Goal: Task Accomplishment & Management: Use online tool/utility

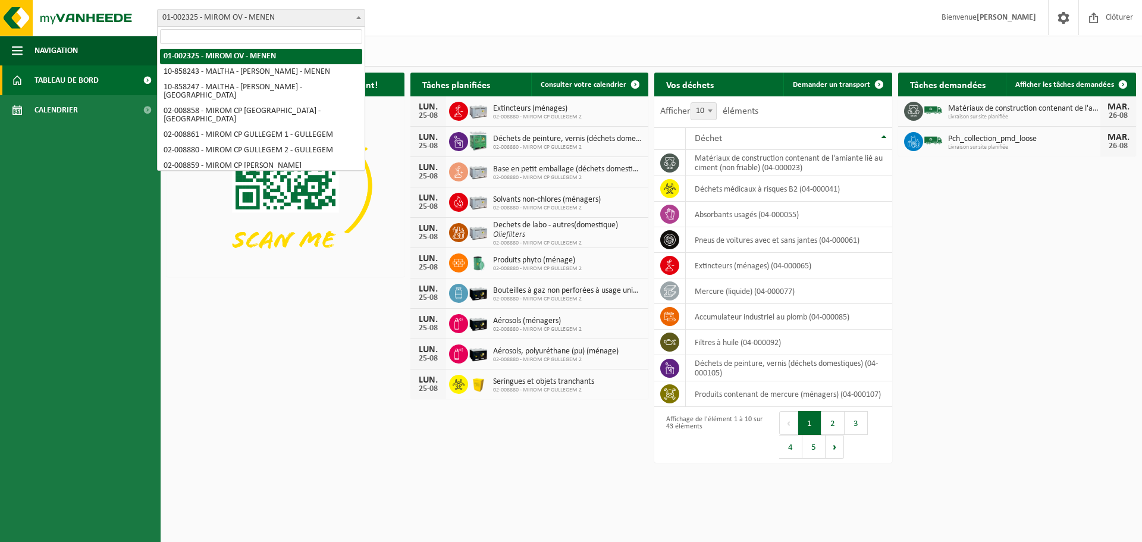
click at [259, 14] on span "01-002325 - MIROM OV - MENEN" at bounding box center [261, 18] width 207 height 17
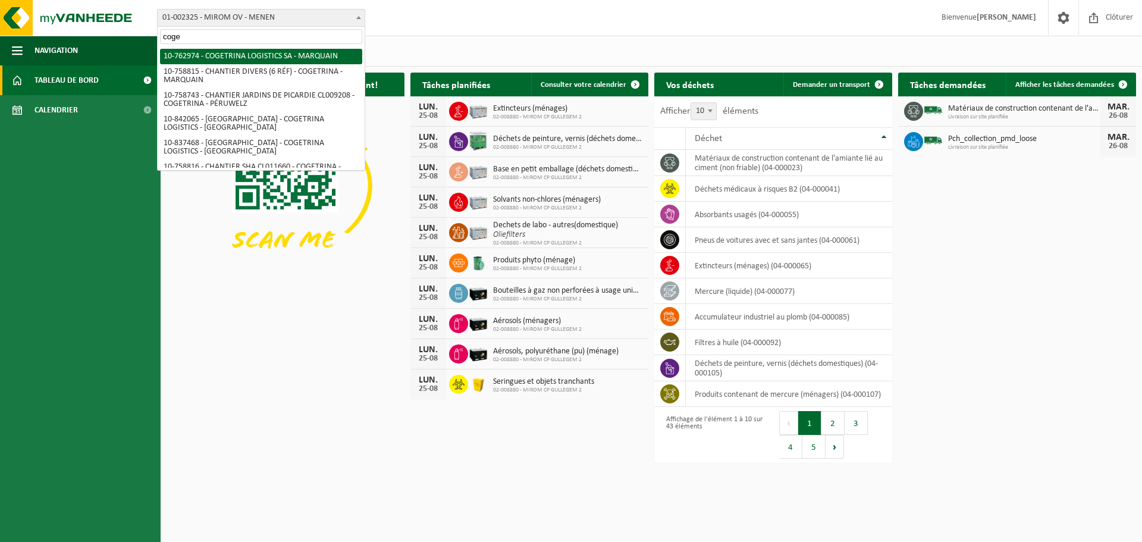
type input "coge"
select select "17600"
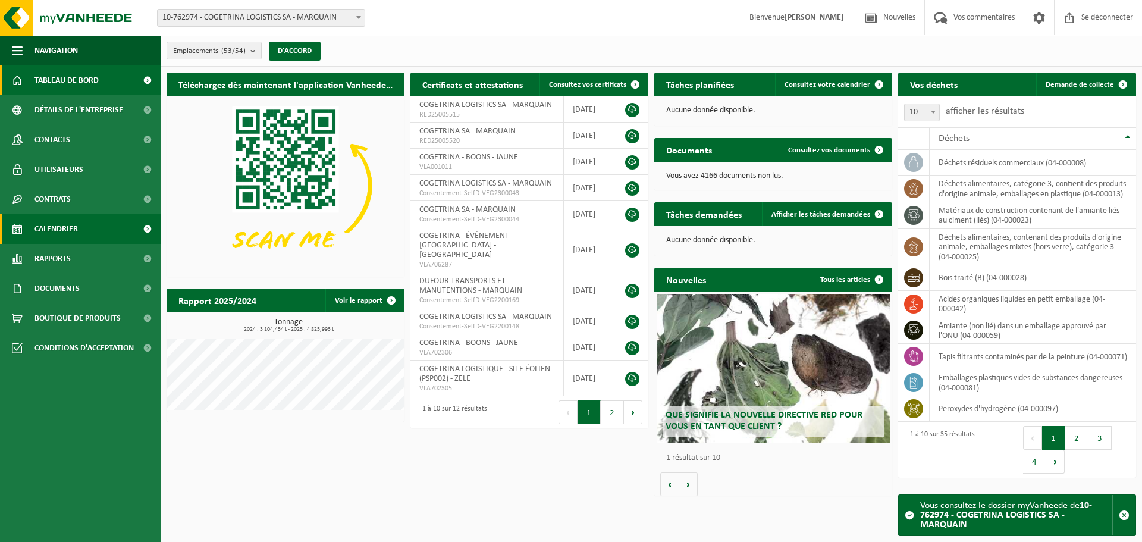
click at [74, 225] on font "Calendrier" at bounding box center [56, 229] width 43 height 9
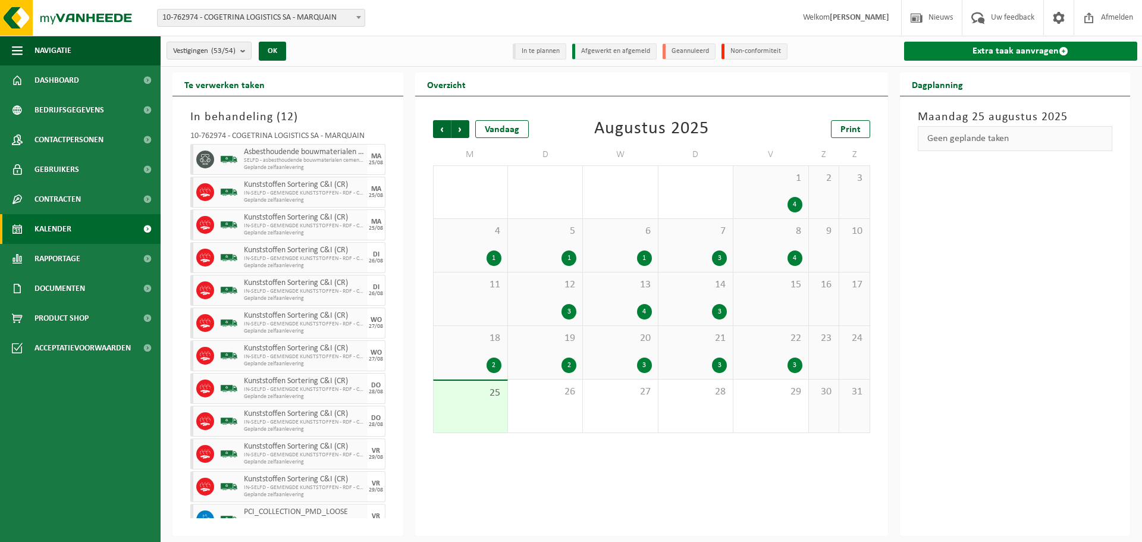
click at [1007, 51] on link "Extra taak aanvragen" at bounding box center [1021, 51] width 234 height 19
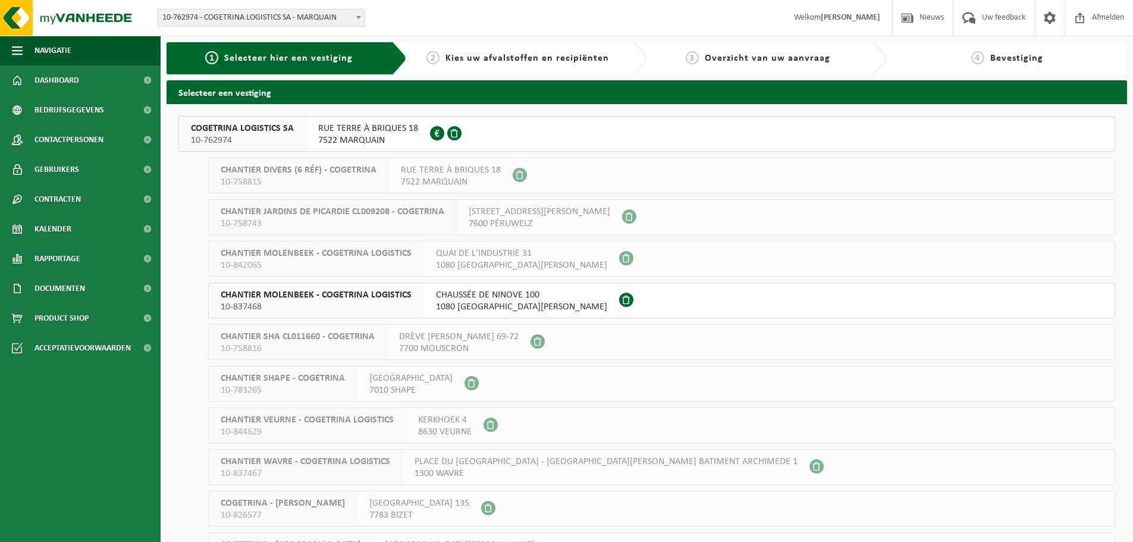
click at [247, 127] on span "COGETRINA LOGISTICS SA" at bounding box center [242, 129] width 103 height 12
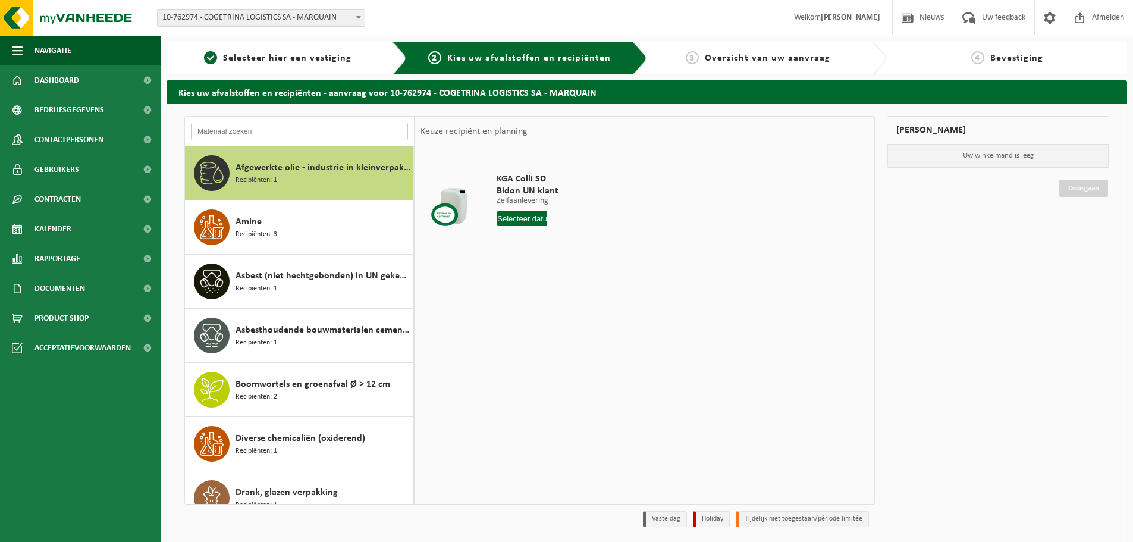
click at [262, 128] on input "text" at bounding box center [299, 132] width 217 height 18
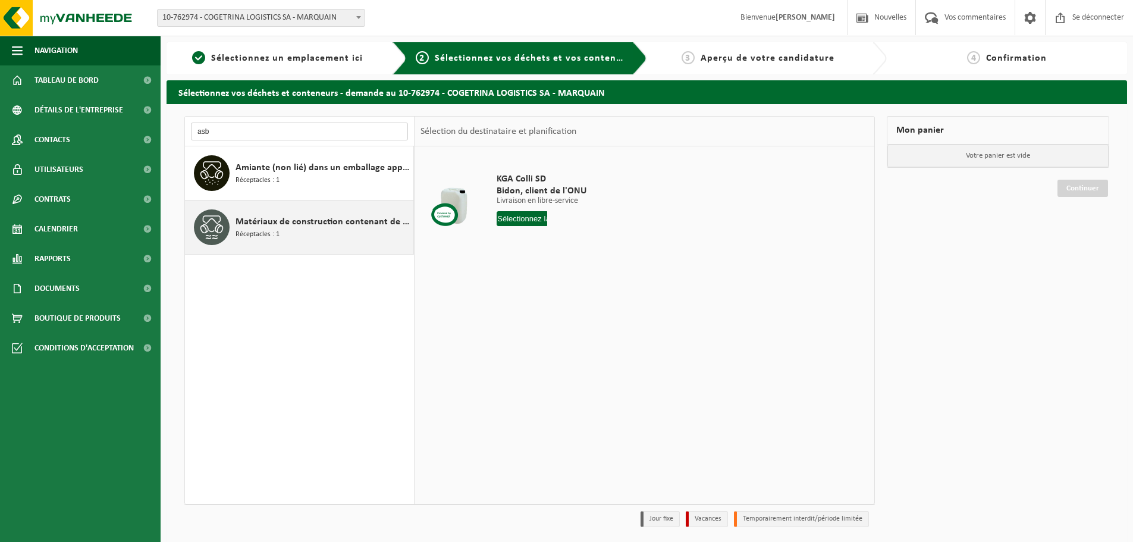
type input "asb"
click at [286, 229] on div "Matériaux de construction contenant de l'amiante liés au ciment (liés) Réceptac…" at bounding box center [323, 227] width 175 height 36
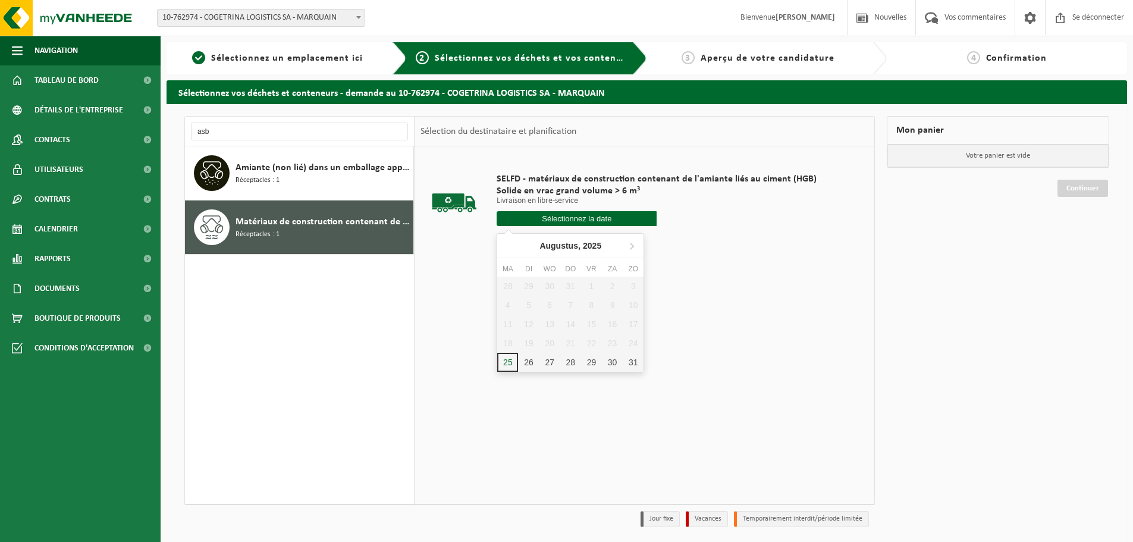
click at [588, 216] on input "text" at bounding box center [577, 218] width 160 height 15
click at [524, 374] on div "26" at bounding box center [530, 374] width 22 height 19
type input "Van 2025-08-26"
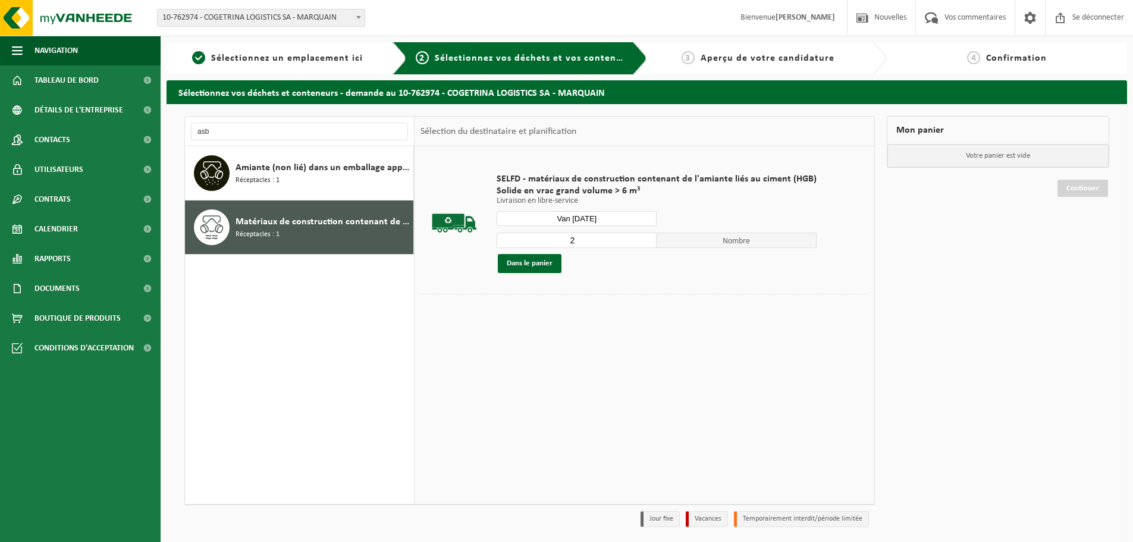
type input "2"
click at [644, 238] on input "2" at bounding box center [577, 240] width 160 height 15
click at [544, 267] on font "Dans le panier" at bounding box center [530, 263] width 46 height 8
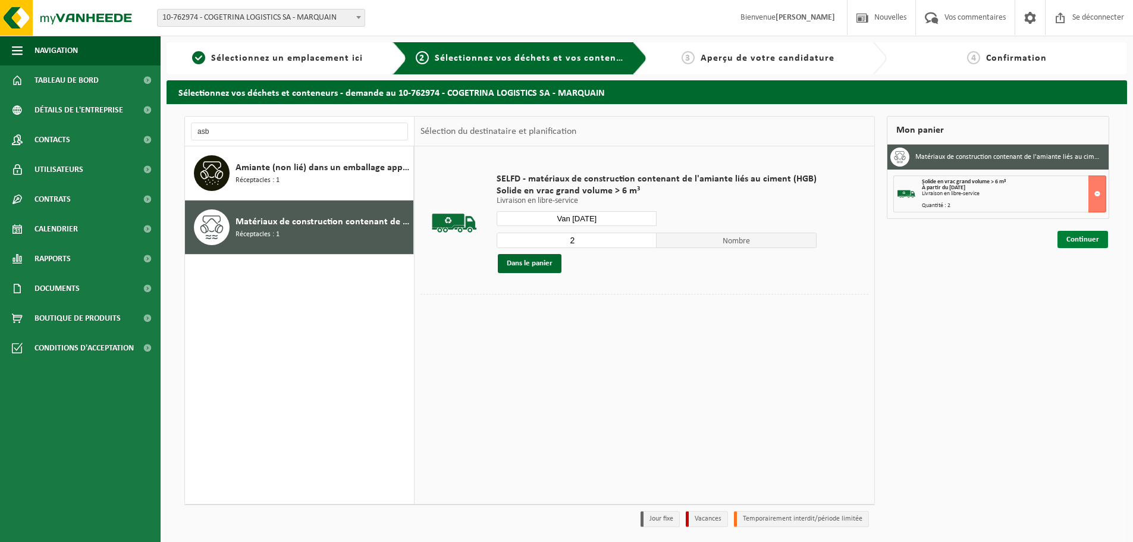
click at [1079, 245] on link "Continuer" at bounding box center [1083, 239] width 51 height 17
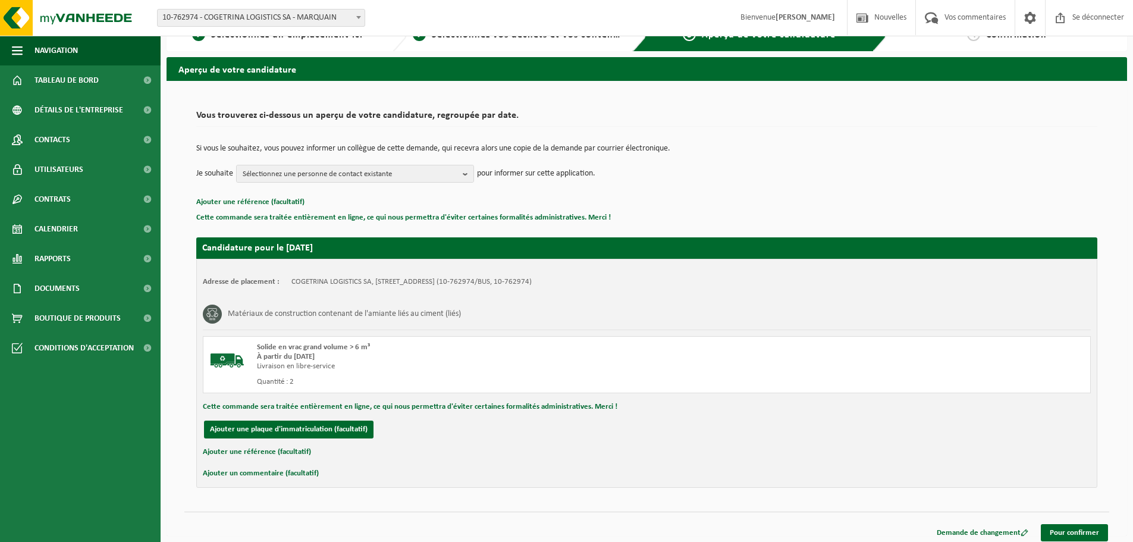
scroll to position [30, 0]
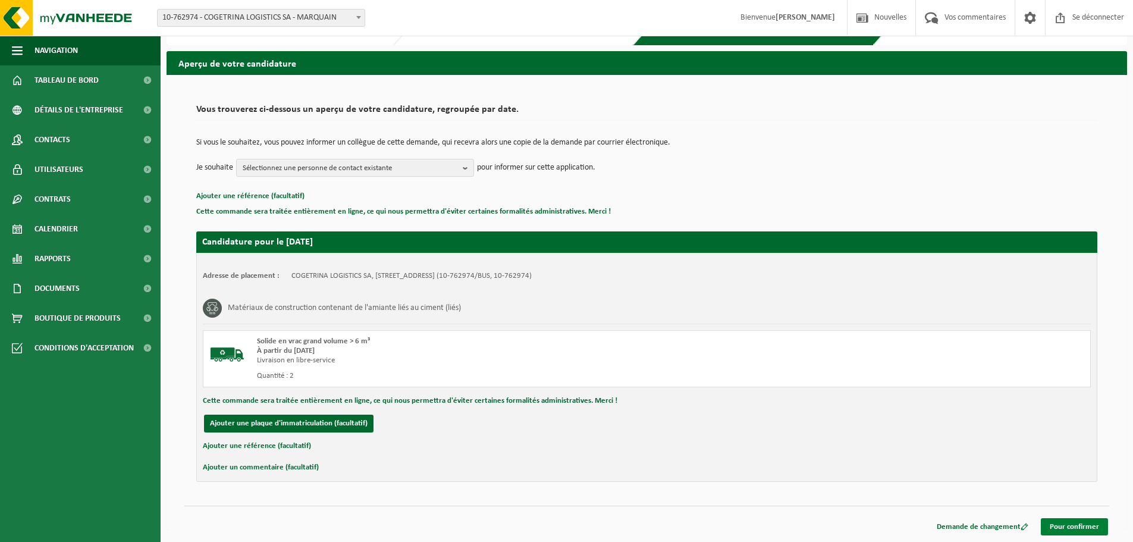
click at [1060, 524] on font "Pour confirmer" at bounding box center [1074, 527] width 49 height 8
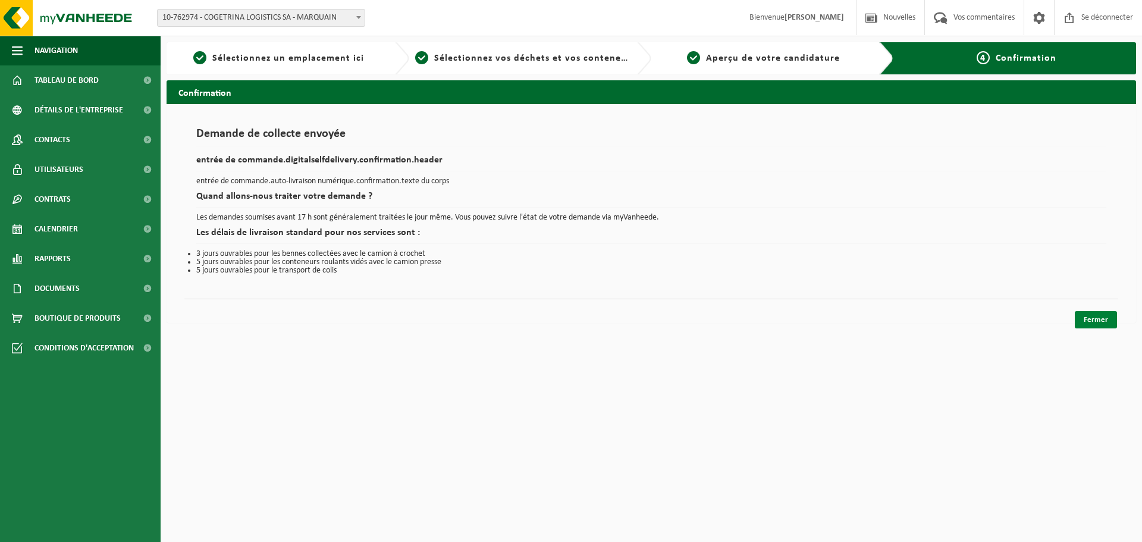
click at [1090, 316] on font "Fermer" at bounding box center [1096, 320] width 24 height 8
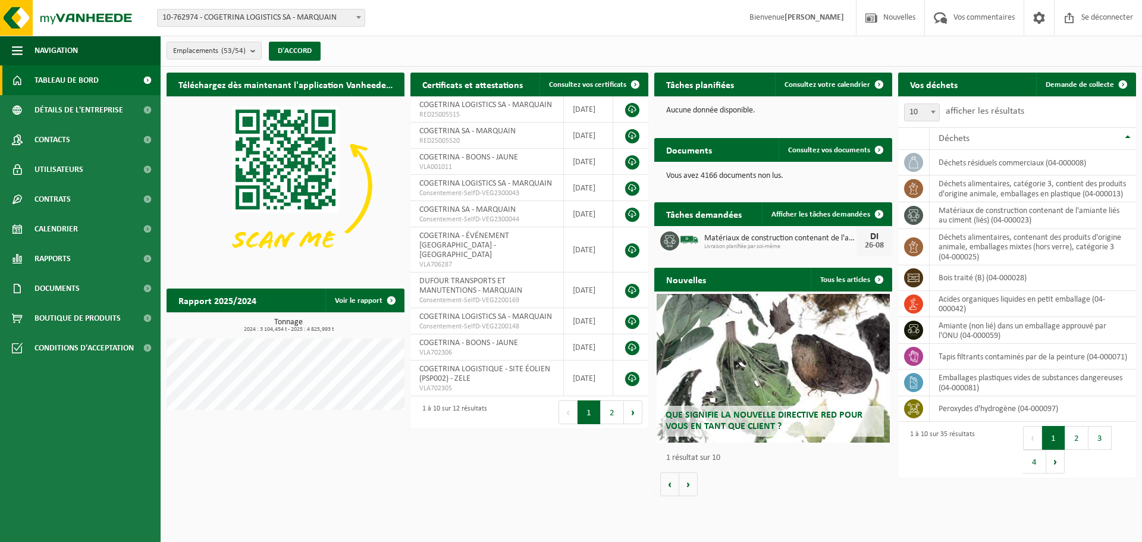
click at [940, 509] on html "Bifurquer: 01-002325 - MIROM OV - MENEN 10-858243 - [GEOGRAPHIC_DATA] - MIROM M…" at bounding box center [571, 271] width 1142 height 542
drag, startPoint x: 74, startPoint y: 227, endPoint x: 231, endPoint y: 202, distance: 159.5
click at [74, 227] on font "Calendrier" at bounding box center [56, 229] width 43 height 9
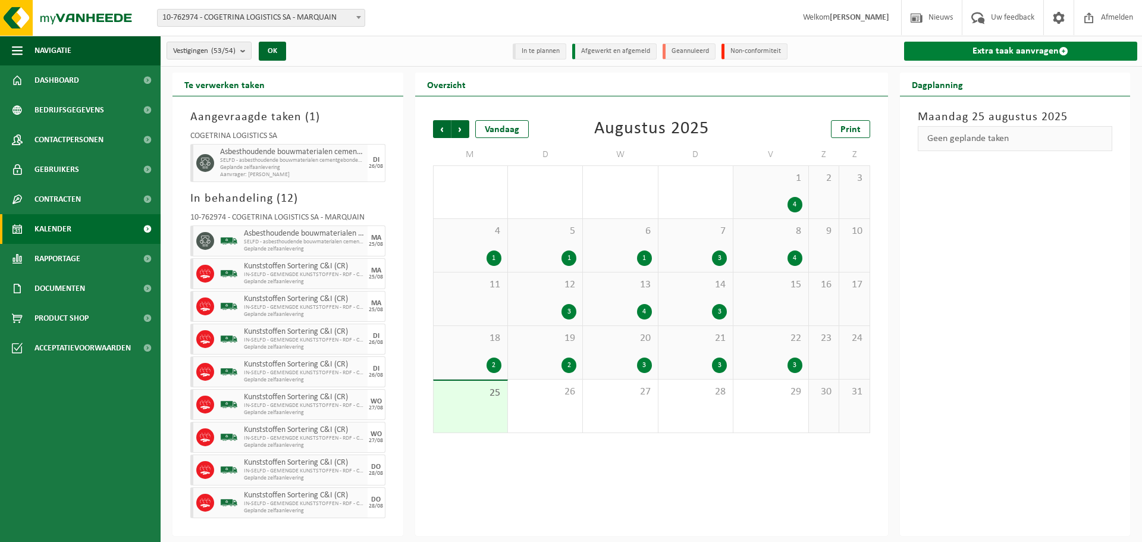
click at [1020, 52] on link "Extra taak aanvragen" at bounding box center [1021, 51] width 234 height 19
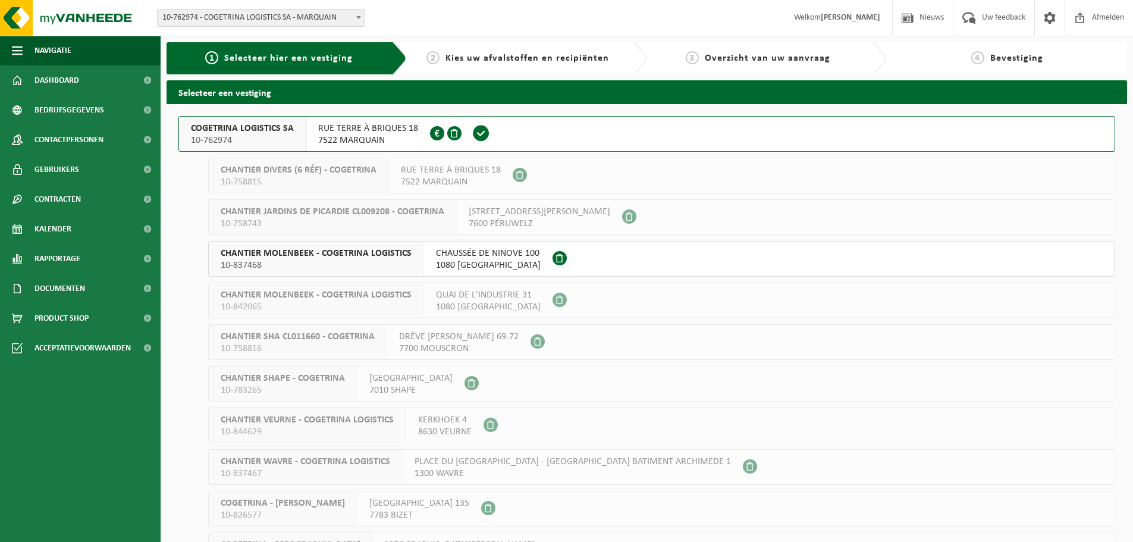
click at [309, 136] on div "[GEOGRAPHIC_DATA] À BRIQUES 18 7522 MARQUAIN 0672.979.664" at bounding box center [368, 134] width 124 height 35
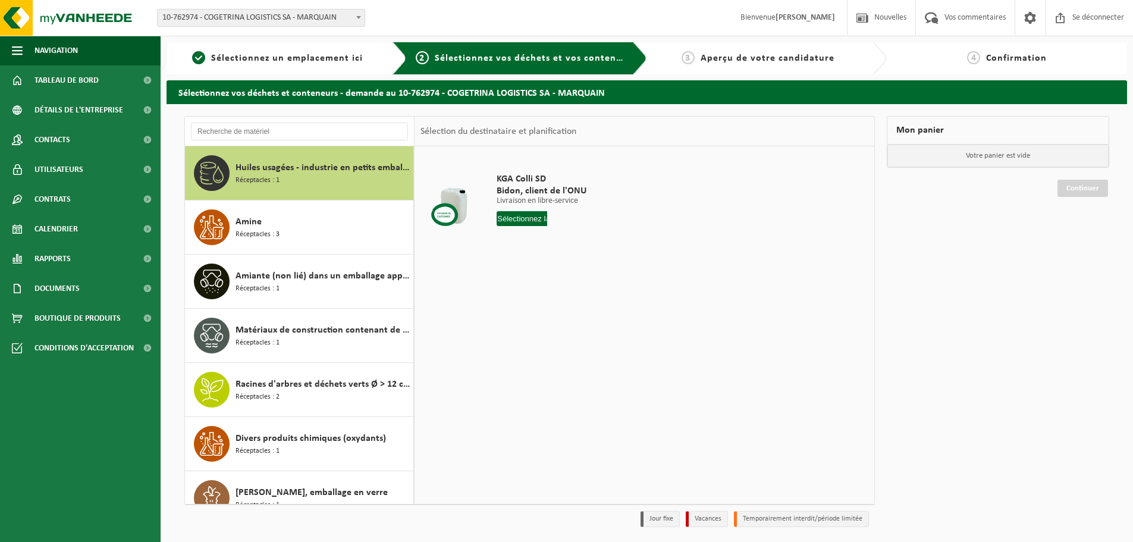
click at [291, 135] on input "text" at bounding box center [299, 132] width 217 height 18
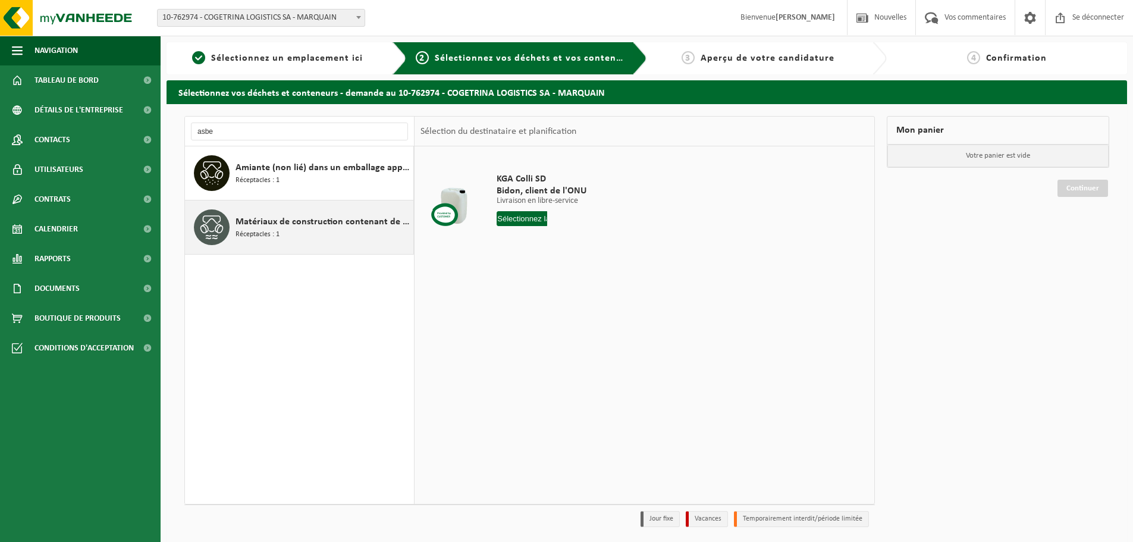
type input "asbe"
click at [316, 217] on font "Matériaux de construction contenant de l'amiante liés au ciment (liés)" at bounding box center [378, 222] width 285 height 10
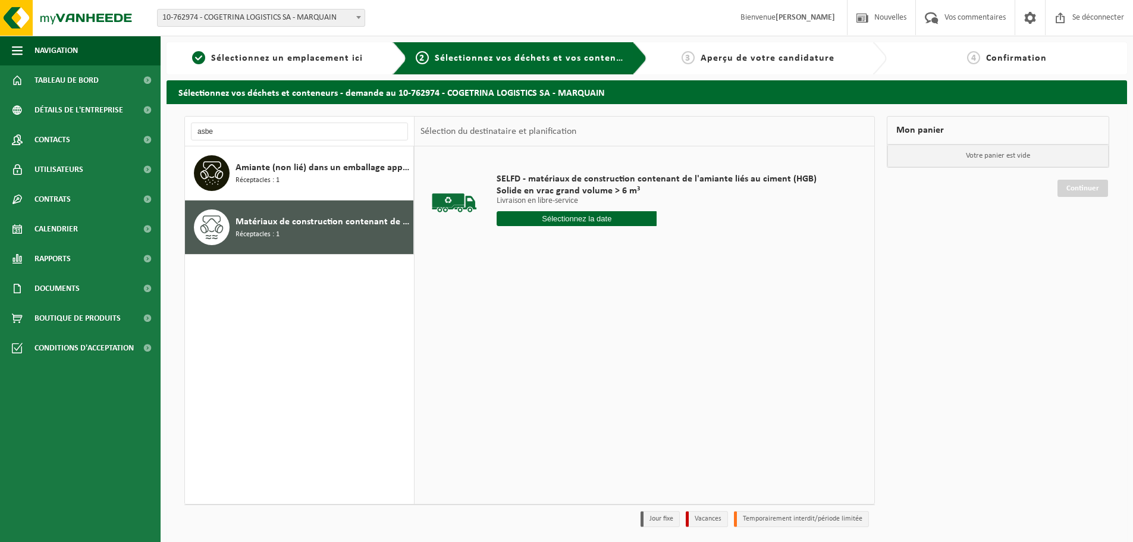
click at [527, 222] on input "text" at bounding box center [577, 218] width 160 height 15
click at [529, 369] on font "26" at bounding box center [530, 374] width 10 height 10
type input "Van [DATE]"
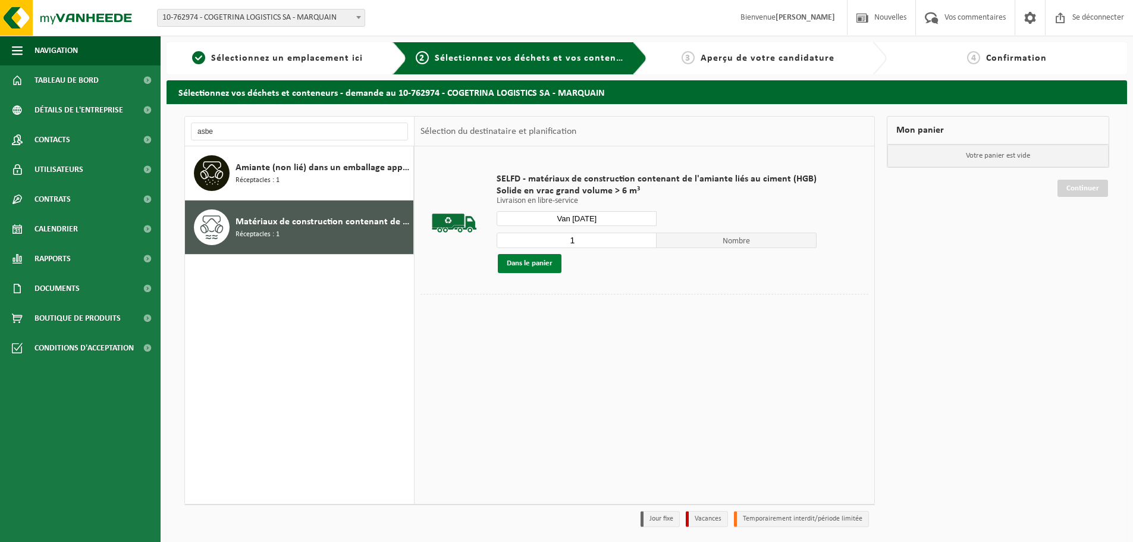
click at [539, 264] on font "Dans le panier" at bounding box center [530, 263] width 46 height 8
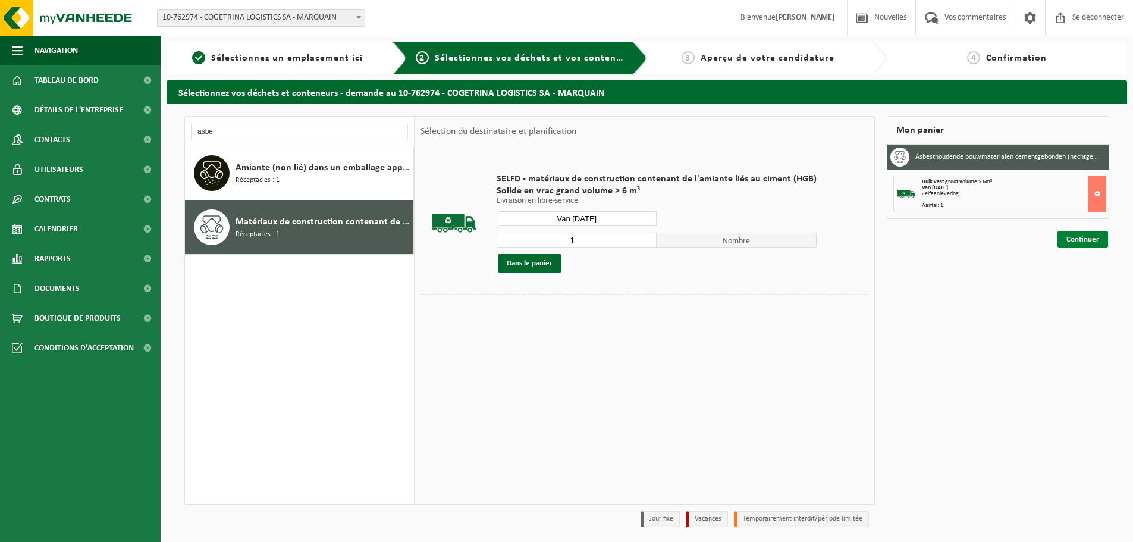
click at [1079, 243] on font "Continuer" at bounding box center [1083, 240] width 33 height 8
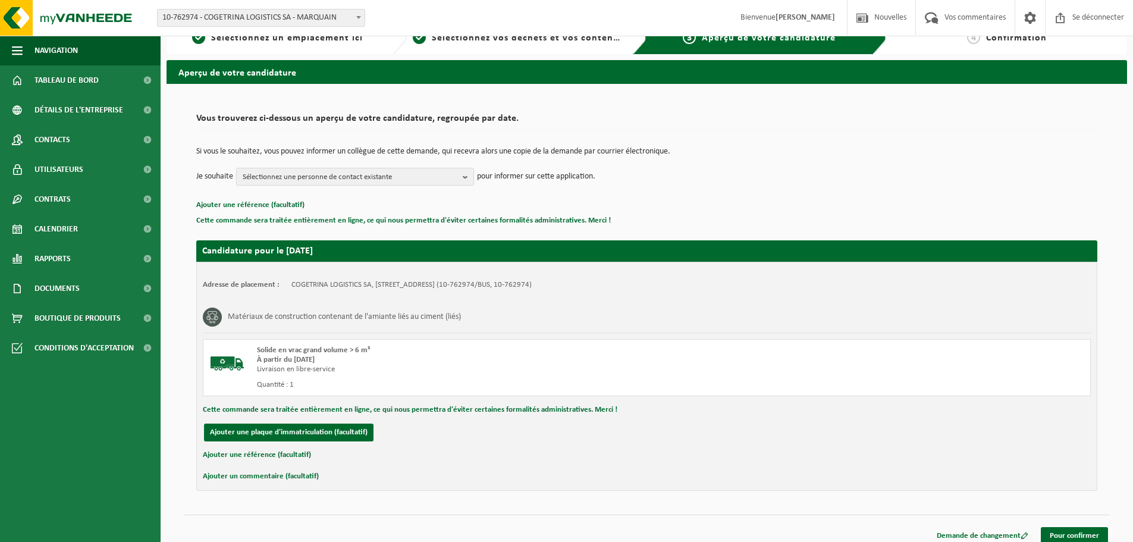
scroll to position [29, 0]
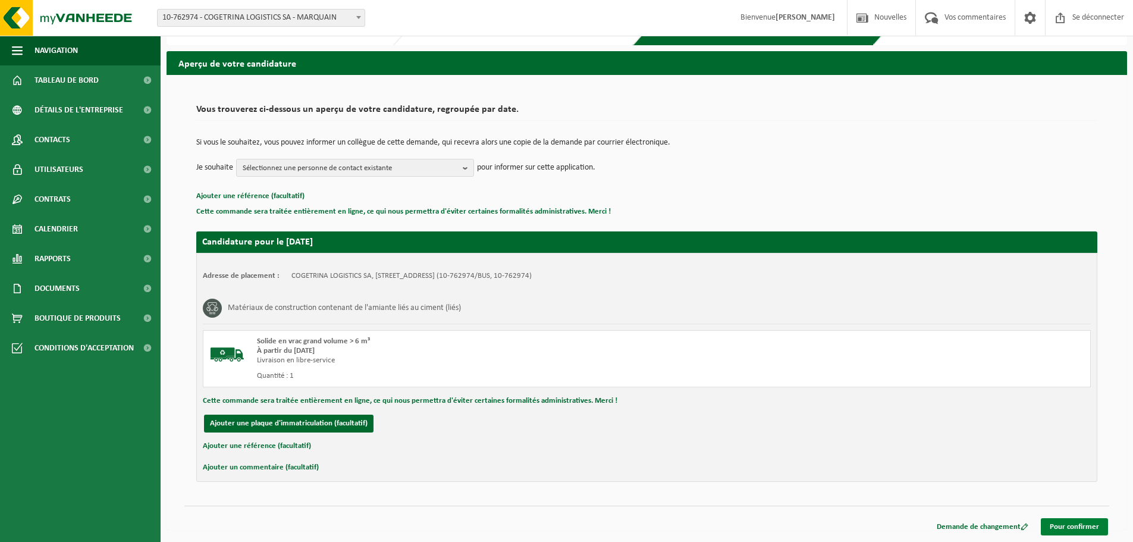
click at [1057, 533] on link "Pour confirmer" at bounding box center [1074, 526] width 67 height 17
